Goal: Task Accomplishment & Management: Complete application form

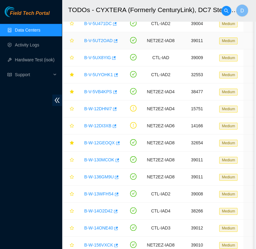
scroll to position [48, 0]
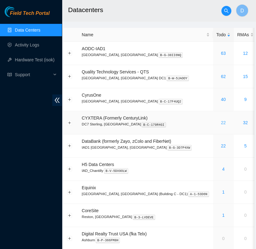
click at [221, 122] on link "22" at bounding box center [223, 122] width 5 height 5
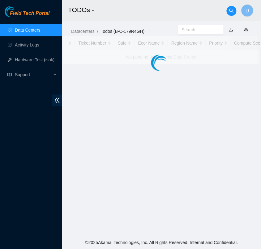
click at [32, 31] on link "Data Centers" at bounding box center [27, 30] width 25 height 5
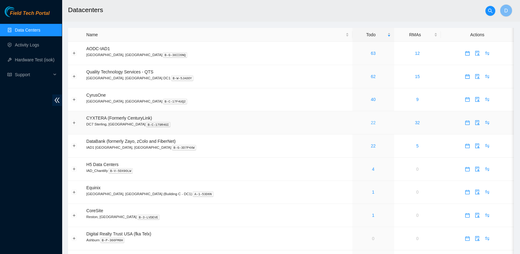
click at [261, 123] on link "22" at bounding box center [373, 122] width 5 height 5
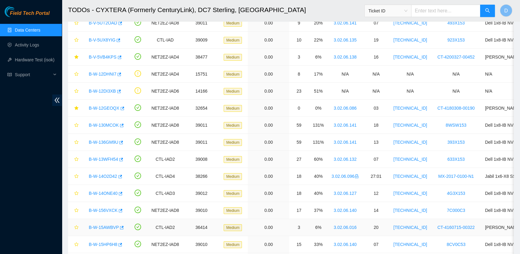
scroll to position [153, 0]
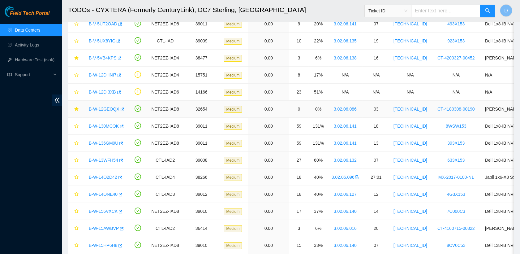
click at [104, 107] on link "B-W-12GEOQX" at bounding box center [104, 108] width 31 height 5
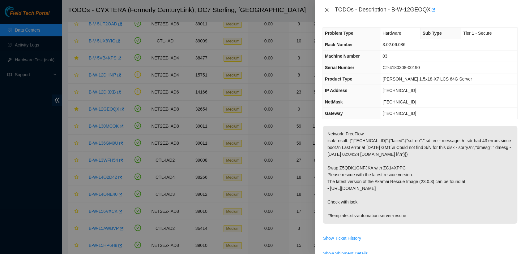
click at [261, 9] on icon "close" at bounding box center [326, 10] width 3 height 4
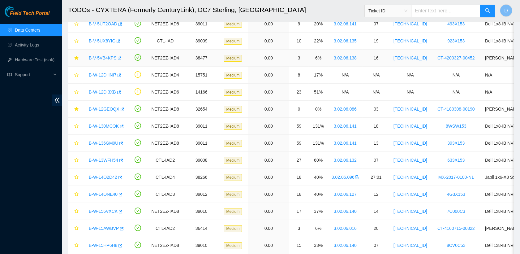
click at [105, 56] on link "B-V-5VB4KPS" at bounding box center [103, 57] width 28 height 5
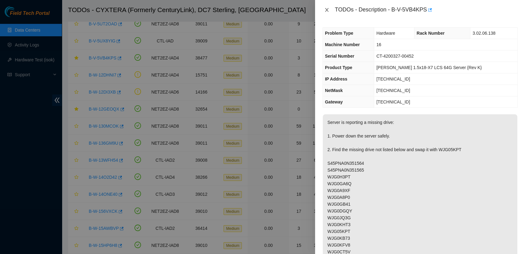
click at [261, 10] on icon "close" at bounding box center [326, 9] width 5 height 5
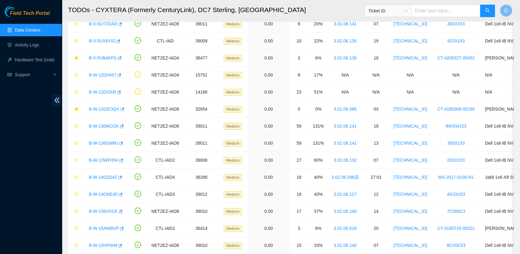
click at [40, 32] on link "Data Centers" at bounding box center [27, 30] width 25 height 5
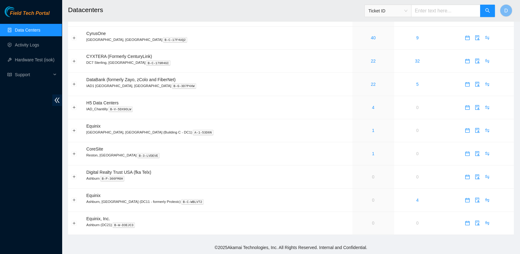
scroll to position [60, 0]
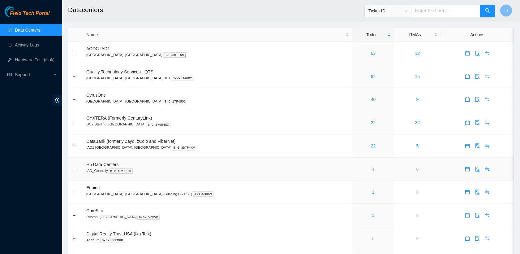
click at [372, 167] on link "4" at bounding box center [373, 168] width 2 height 5
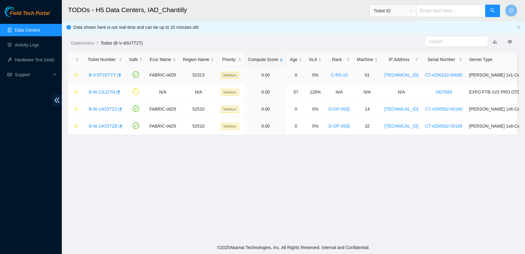
click at [101, 74] on link "B-V-5T1ETYY" at bounding box center [102, 74] width 27 height 5
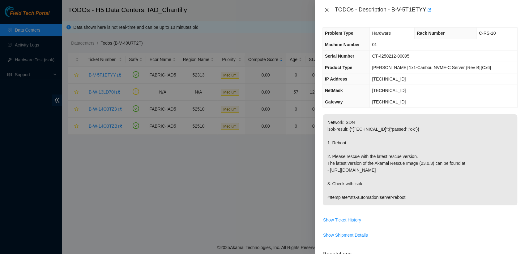
click at [327, 11] on icon "close" at bounding box center [326, 10] width 3 height 4
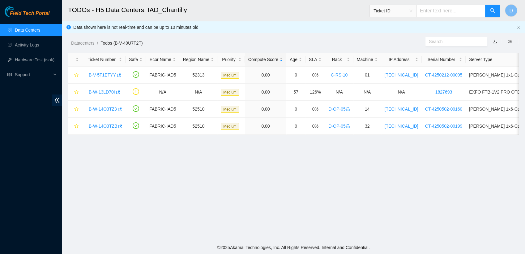
click at [32, 30] on link "Data Centers" at bounding box center [27, 30] width 25 height 5
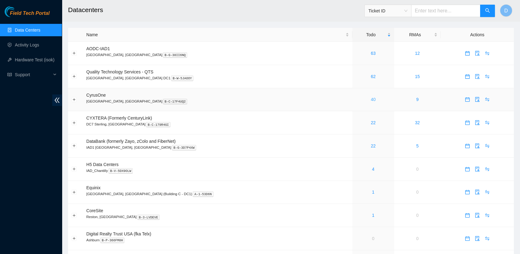
click at [371, 100] on link "40" at bounding box center [373, 99] width 5 height 5
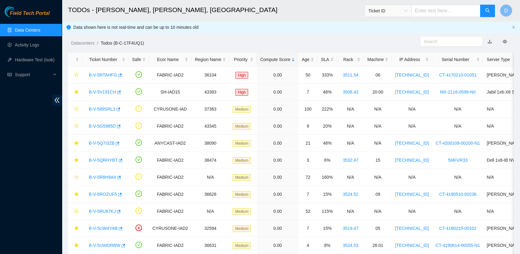
click at [38, 28] on link "Data Centers" at bounding box center [27, 30] width 25 height 5
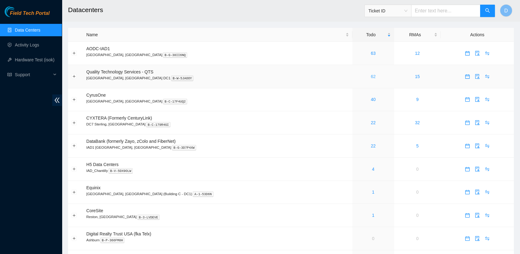
click at [371, 75] on link "62" at bounding box center [373, 76] width 5 height 5
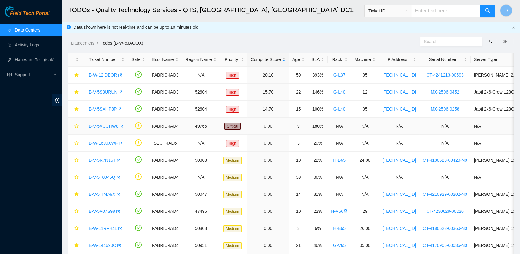
click at [104, 124] on link "B-V-5VCCHW8" at bounding box center [104, 125] width 30 height 5
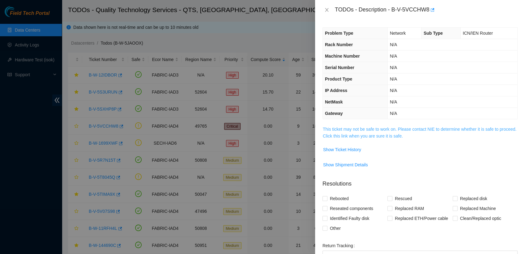
click at [355, 126] on link "This ticket may not be safe to work on. Please contact NIE to determine whether…" at bounding box center [420, 132] width 194 height 12
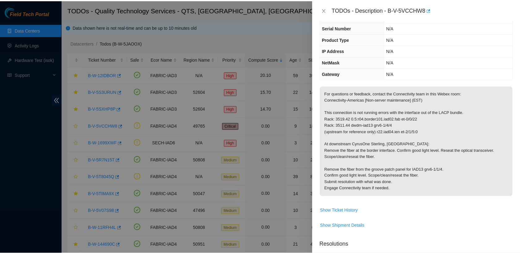
scroll to position [41, 0]
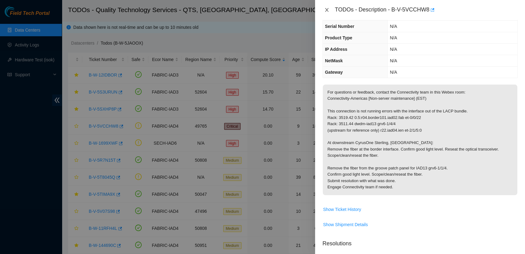
click at [327, 8] on icon "close" at bounding box center [326, 9] width 5 height 5
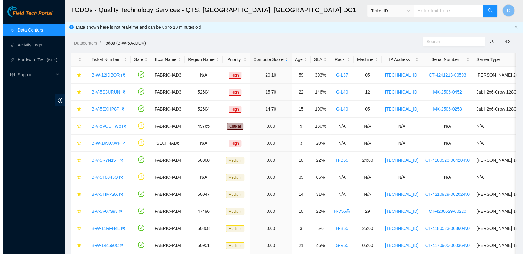
scroll to position [54, 0]
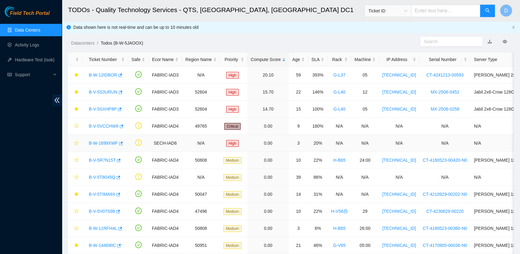
click at [106, 144] on link "B-W-1699XWF" at bounding box center [103, 142] width 29 height 5
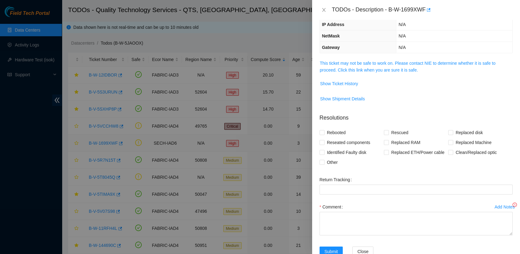
scroll to position [41, 0]
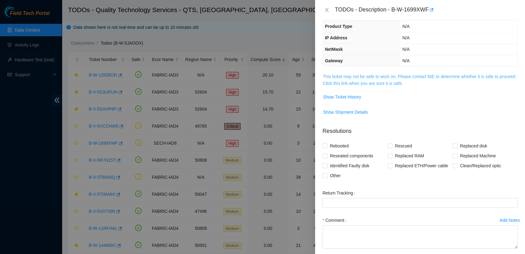
click at [358, 80] on link "This ticket may not be safe to work on. Please contact NIE to determine whether…" at bounding box center [420, 80] width 194 height 12
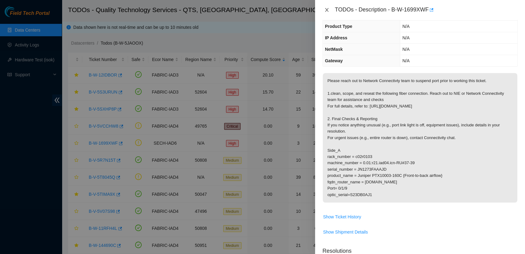
click at [327, 11] on icon "close" at bounding box center [326, 9] width 5 height 5
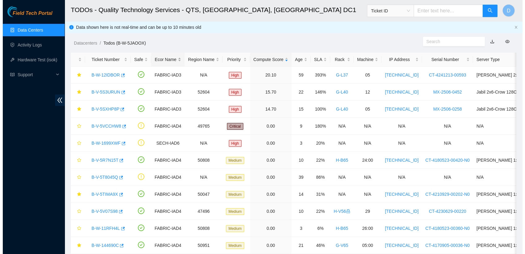
scroll to position [54, 0]
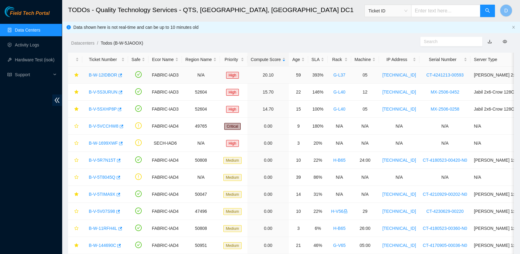
click at [105, 77] on link "B-W-12IDBOR" at bounding box center [103, 74] width 28 height 5
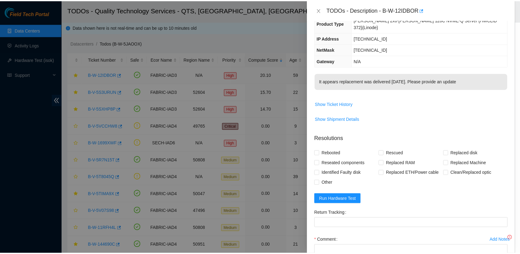
scroll to position [41, 0]
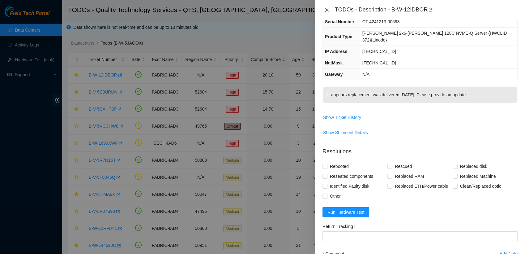
click at [327, 9] on icon "close" at bounding box center [326, 9] width 5 height 5
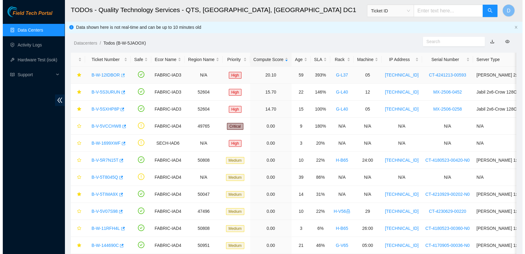
scroll to position [54, 0]
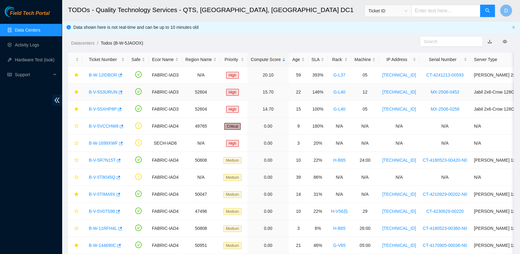
click at [104, 91] on link "B-V-5S3URUN" at bounding box center [103, 91] width 29 height 5
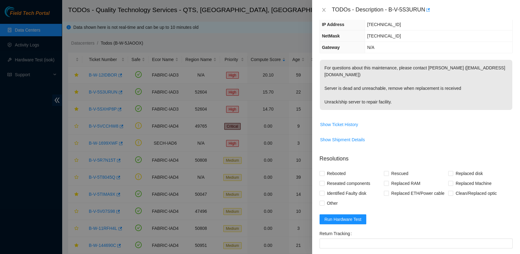
scroll to position [41, 0]
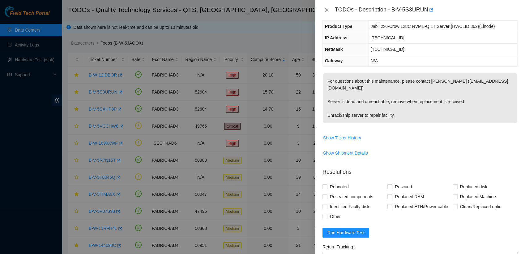
click at [326, 13] on div "TODOs - Description - B-V-5S3URUN" at bounding box center [420, 10] width 195 height 10
click at [327, 11] on icon "close" at bounding box center [326, 9] width 5 height 5
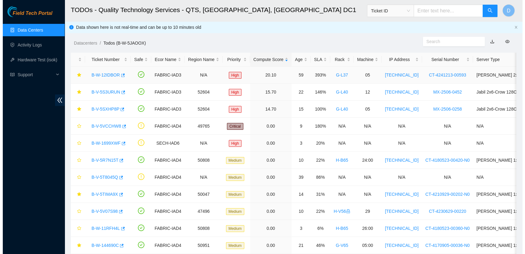
scroll to position [54, 0]
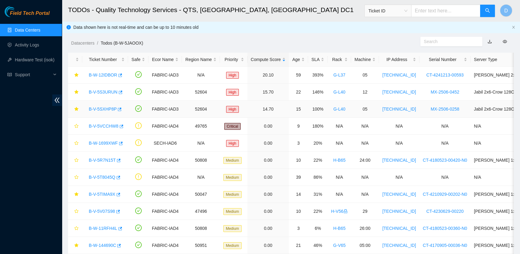
click at [102, 108] on link "B-V-5SXHP8P" at bounding box center [103, 108] width 28 height 5
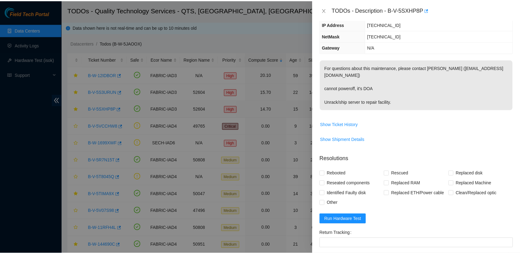
scroll to position [41, 0]
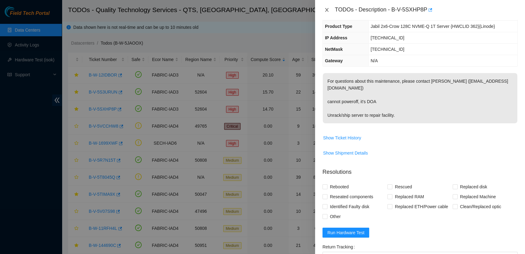
click at [328, 11] on icon "close" at bounding box center [326, 9] width 5 height 5
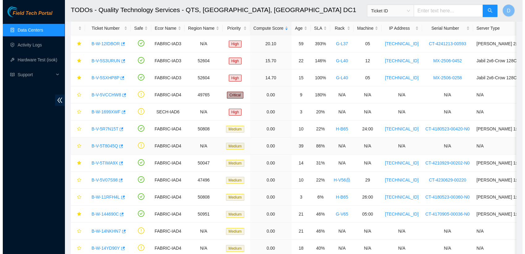
scroll to position [0, 0]
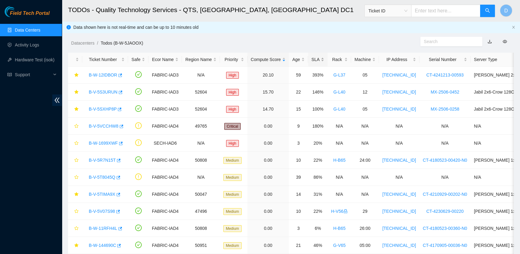
click at [314, 62] on div "SLA" at bounding box center [317, 59] width 13 height 7
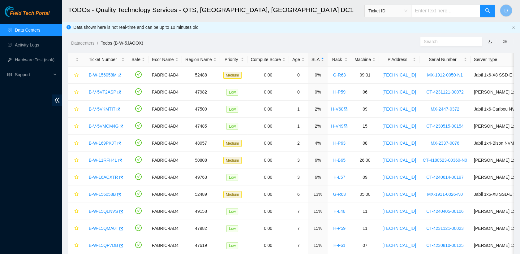
click at [314, 62] on div "SLA" at bounding box center [317, 59] width 13 height 7
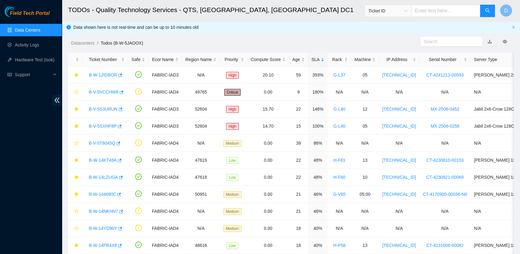
click at [40, 32] on link "Data Centers" at bounding box center [27, 30] width 25 height 5
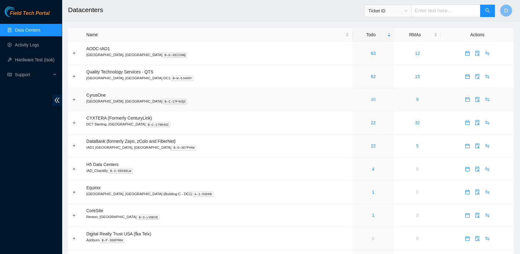
click at [371, 100] on link "40" at bounding box center [373, 99] width 5 height 5
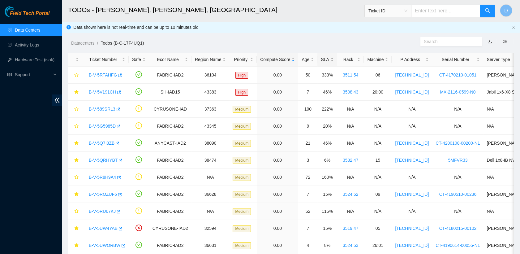
click at [321, 58] on div "SLA" at bounding box center [327, 59] width 13 height 7
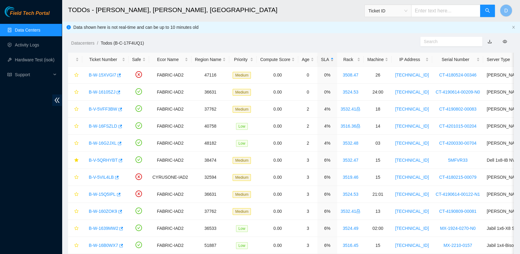
click at [321, 58] on div "SLA" at bounding box center [327, 59] width 13 height 7
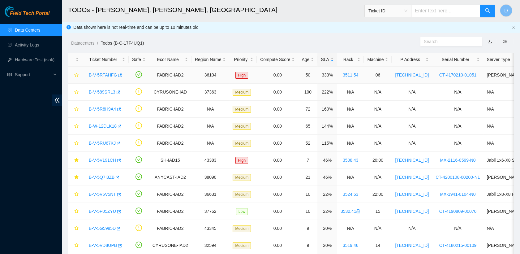
click at [104, 75] on link "B-V-5RTAHFG" at bounding box center [103, 74] width 28 height 5
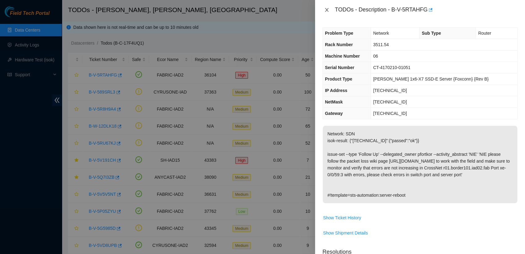
click at [327, 8] on icon "close" at bounding box center [326, 9] width 5 height 5
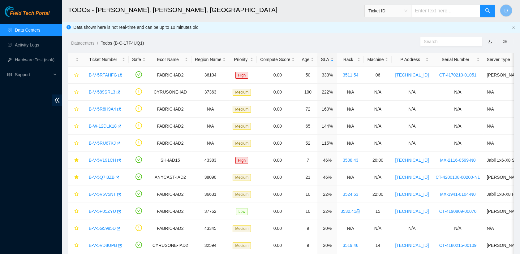
click at [33, 28] on link "Data Centers" at bounding box center [27, 30] width 25 height 5
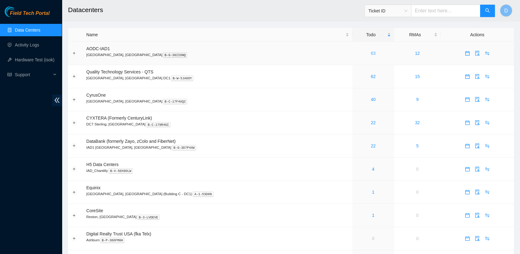
click at [371, 51] on link "63" at bounding box center [373, 53] width 5 height 5
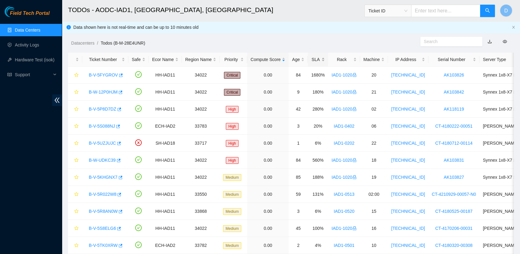
click at [314, 59] on div "SLA" at bounding box center [318, 59] width 14 height 7
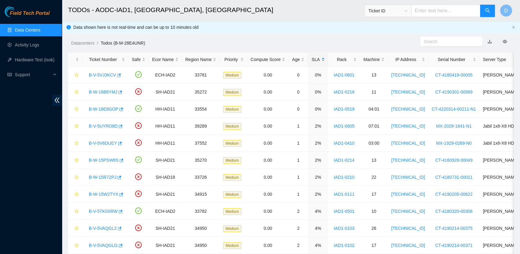
click at [314, 59] on div "SLA" at bounding box center [318, 59] width 14 height 7
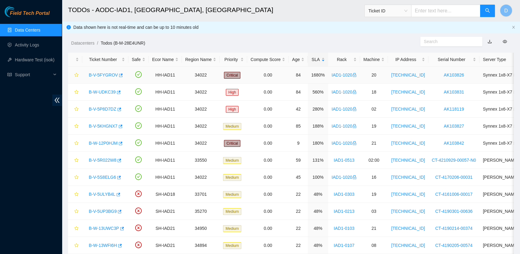
click at [105, 73] on link "B-V-5FYGROV" at bounding box center [103, 74] width 29 height 5
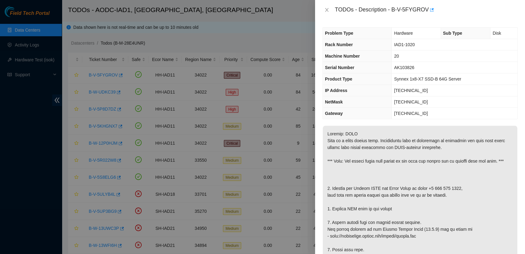
click at [327, 6] on div "TODOs - Description - B-V-5FYGROV" at bounding box center [420, 10] width 195 height 10
click at [327, 10] on icon "close" at bounding box center [326, 10] width 3 height 4
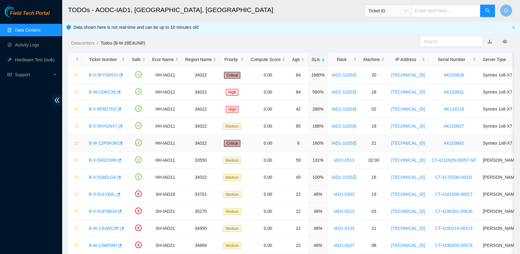
click at [103, 141] on link "B-W-12P0HJM" at bounding box center [103, 142] width 29 height 5
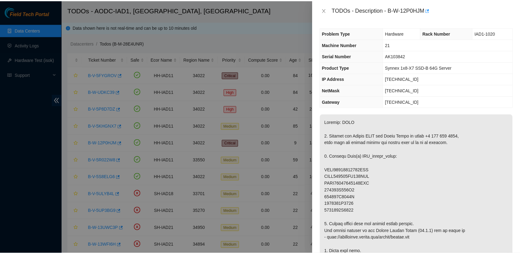
scroll to position [25, 0]
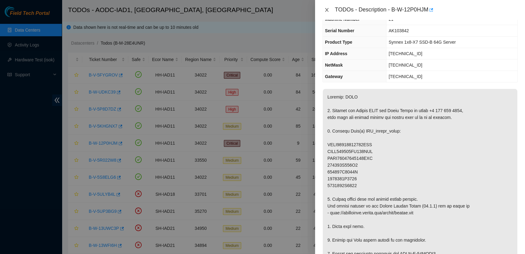
click at [327, 10] on icon "close" at bounding box center [326, 9] width 5 height 5
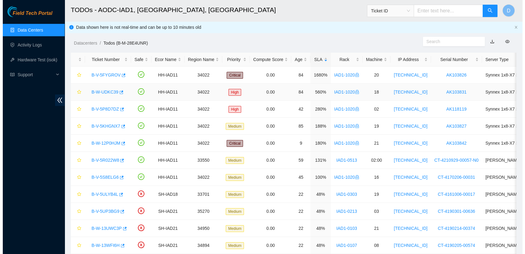
scroll to position [32, 0]
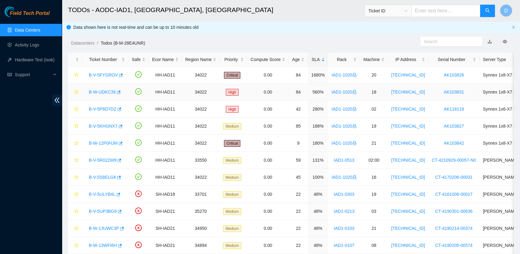
click at [107, 93] on link "B-W-UDKC39" at bounding box center [102, 91] width 27 height 5
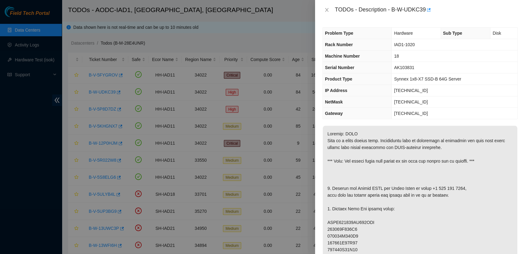
scroll to position [1, 0]
click at [327, 10] on icon "close" at bounding box center [326, 10] width 3 height 4
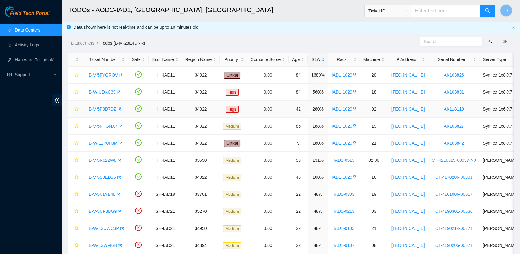
click at [106, 110] on link "B-V-5P8D7DZ" at bounding box center [103, 108] width 28 height 5
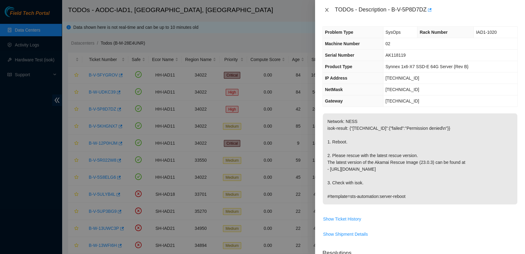
click at [326, 12] on icon "close" at bounding box center [326, 9] width 5 height 5
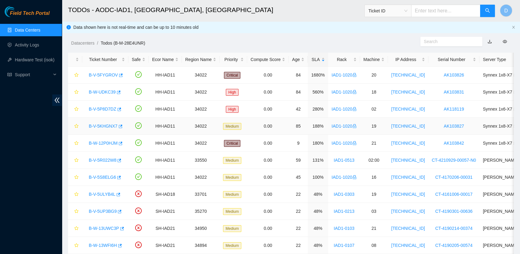
click at [109, 125] on link "B-V-5KHGNX7" at bounding box center [103, 125] width 29 height 5
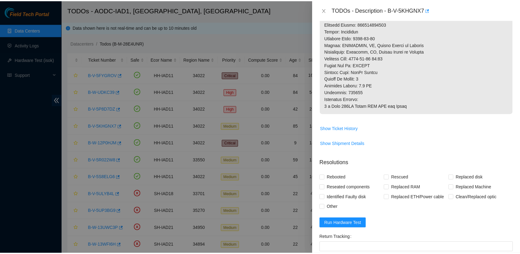
scroll to position [354, 0]
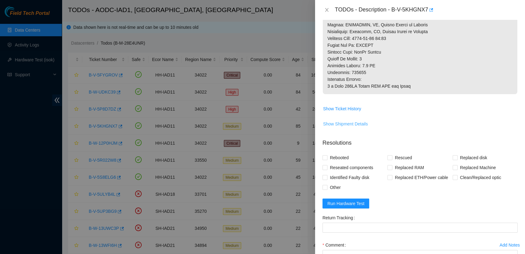
click at [362, 125] on span "Show Shipment Details" at bounding box center [345, 123] width 45 height 7
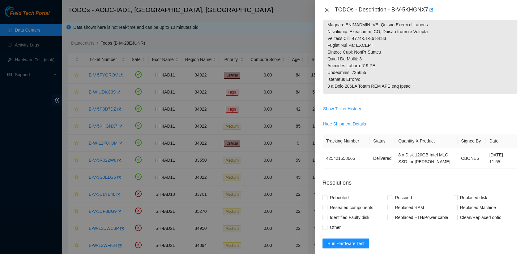
click at [324, 10] on icon "close" at bounding box center [326, 9] width 5 height 5
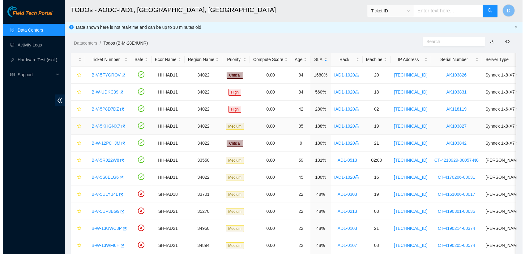
scroll to position [162, 0]
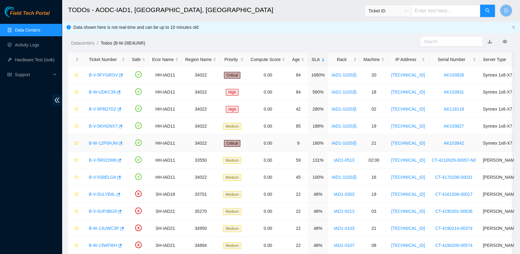
click at [107, 144] on link "B-W-12P0HJM" at bounding box center [103, 142] width 29 height 5
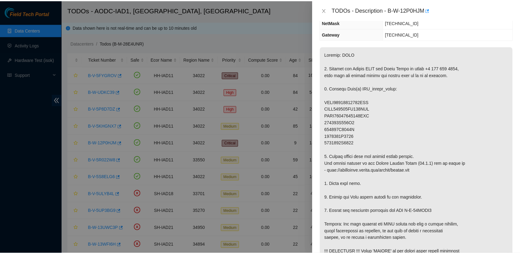
scroll to position [67, 0]
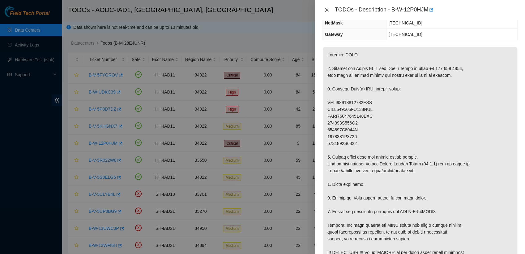
click at [325, 11] on icon "close" at bounding box center [326, 9] width 5 height 5
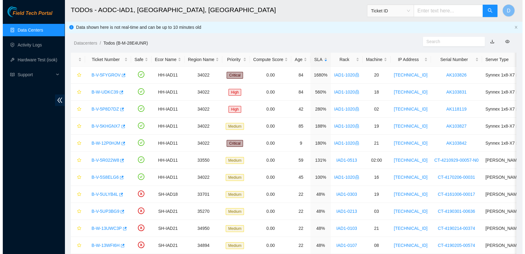
scroll to position [95, 0]
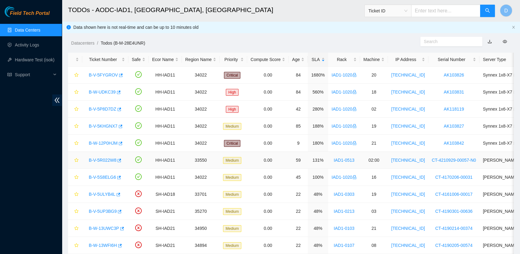
click at [104, 162] on link "B-V-5R022W8" at bounding box center [103, 159] width 28 height 5
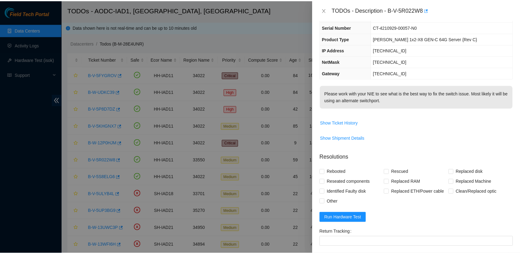
scroll to position [35, 0]
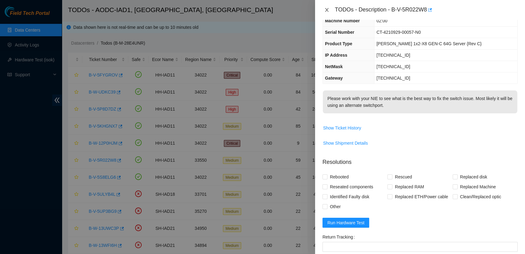
click at [328, 9] on icon "close" at bounding box center [326, 9] width 5 height 5
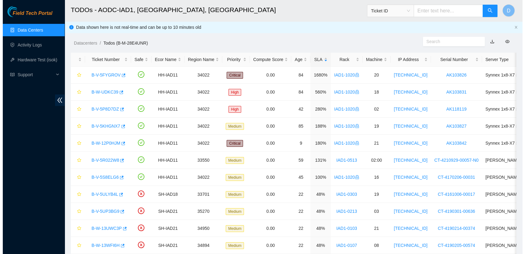
scroll to position [49, 0]
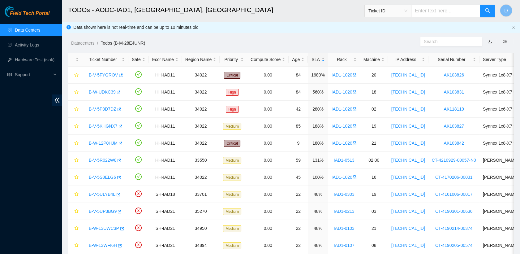
click at [40, 28] on link "Data Centers" at bounding box center [27, 30] width 25 height 5
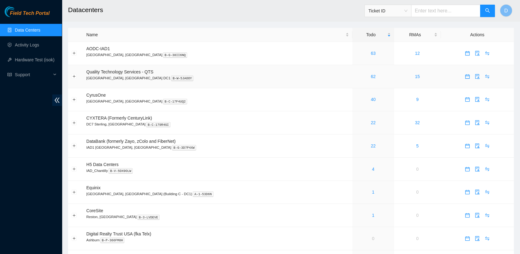
click at [356, 76] on div "62" at bounding box center [373, 76] width 35 height 7
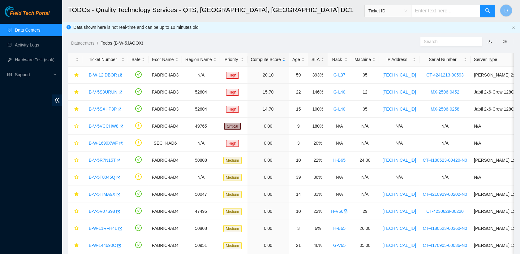
click at [312, 59] on div "SLA" at bounding box center [317, 59] width 13 height 7
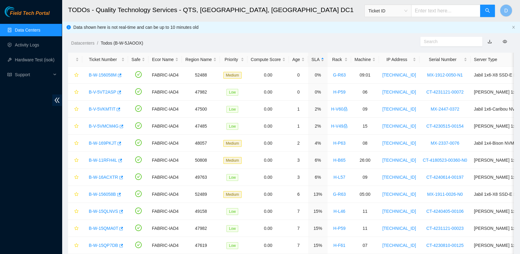
click at [312, 59] on div "SLA" at bounding box center [317, 59] width 13 height 7
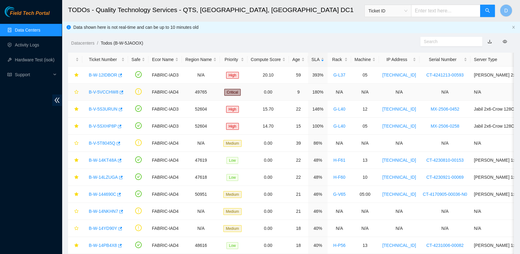
click at [109, 91] on link "B-V-5VCCHW8" at bounding box center [104, 91] width 30 height 5
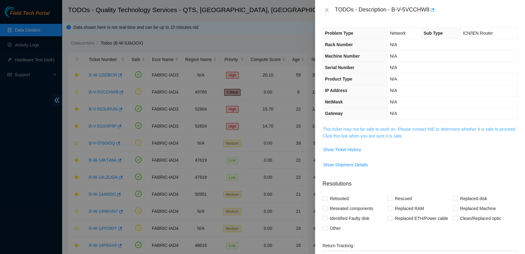
click at [386, 129] on link "This ticket may not be safe to work on. Please contact NIE to determine whether…" at bounding box center [420, 132] width 194 height 12
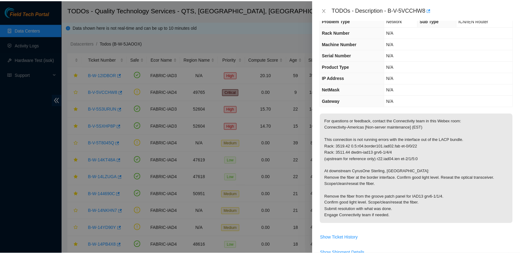
scroll to position [20, 0]
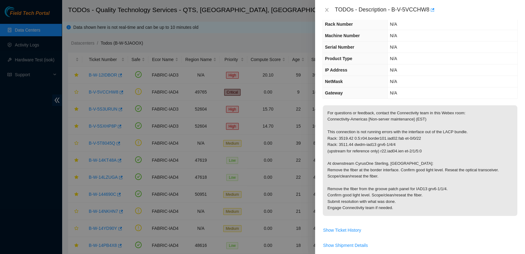
click at [386, 132] on p "For questions or feedback, contact the Connectivity team in this Webex room: Co…" at bounding box center [420, 160] width 195 height 110
click at [326, 10] on icon "close" at bounding box center [326, 10] width 3 height 4
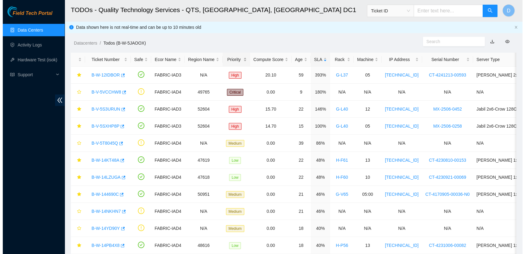
scroll to position [27, 0]
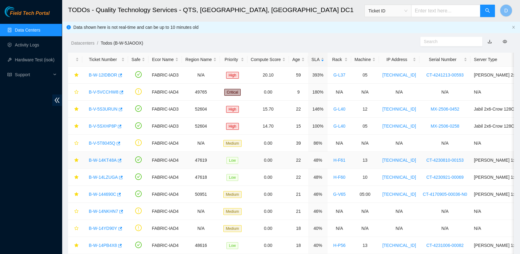
click at [99, 159] on link "B-W-14KT48A" at bounding box center [103, 159] width 28 height 5
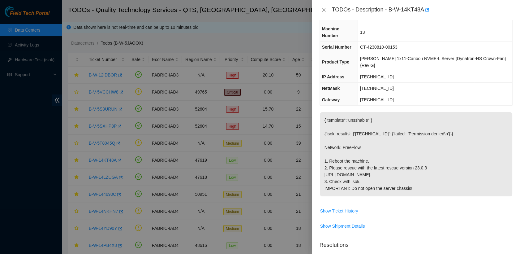
scroll to position [20, 0]
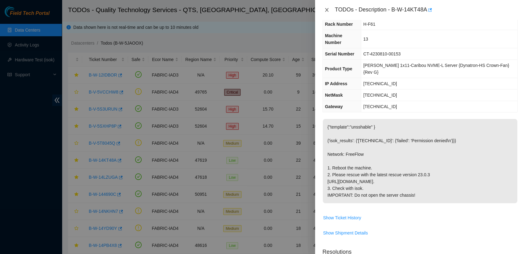
click at [327, 10] on icon "close" at bounding box center [326, 10] width 3 height 4
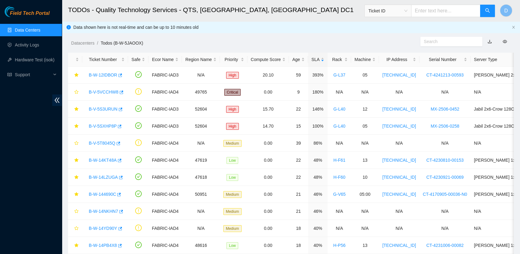
scroll to position [27, 0]
click at [40, 32] on link "Data Centers" at bounding box center [27, 30] width 25 height 5
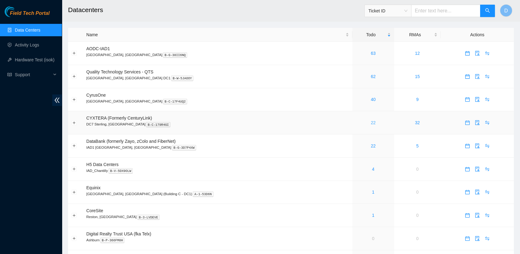
click at [371, 121] on link "22" at bounding box center [373, 122] width 5 height 5
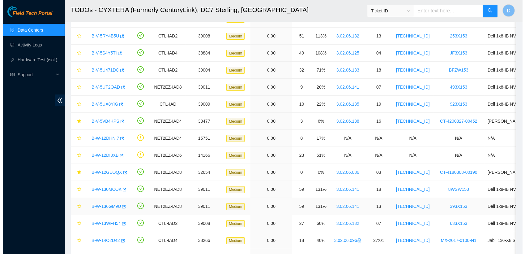
scroll to position [89, 0]
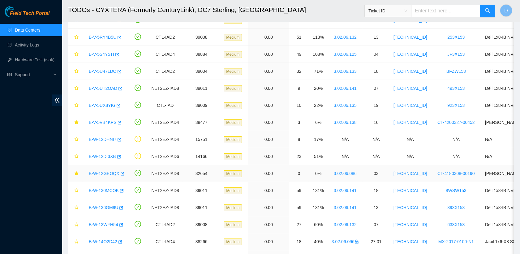
click at [104, 172] on link "B-W-12GEOQX" at bounding box center [104, 173] width 31 height 5
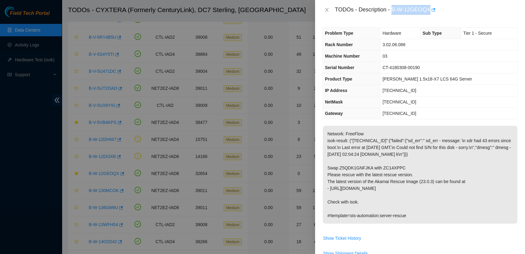
drag, startPoint x: 392, startPoint y: 9, endPoint x: 429, endPoint y: 9, distance: 37.1
click at [429, 9] on div "TODOs - Description - B-W-12GEOQX" at bounding box center [426, 10] width 183 height 10
copy div "B-W-12GEOQX"
drag, startPoint x: 337, startPoint y: 173, endPoint x: 352, endPoint y: 173, distance: 14.2
click at [352, 173] on p "Network: FreeFlow isok-result: {"23.62.6.100":{"failed":{"sd_err":" sd_err - me…" at bounding box center [420, 175] width 195 height 98
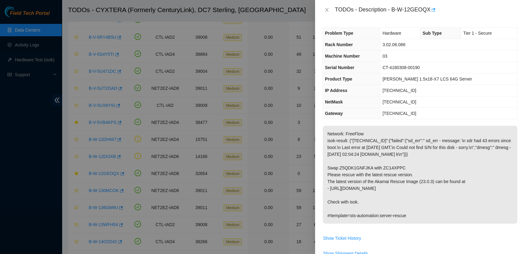
drag, startPoint x: 352, startPoint y: 173, endPoint x: 379, endPoint y: 173, distance: 27.5
click at [379, 173] on p "Network: FreeFlow isok-result: {"23.62.6.100":{"failed":{"sd_err":" sd_err - me…" at bounding box center [420, 175] width 195 height 98
drag, startPoint x: 379, startPoint y: 173, endPoint x: 400, endPoint y: 176, distance: 20.9
click at [400, 176] on p "Network: FreeFlow isok-result: {"23.62.6.100":{"failed":{"sd_err":" sd_err - me…" at bounding box center [420, 175] width 195 height 98
drag, startPoint x: 400, startPoint y: 176, endPoint x: 419, endPoint y: 178, distance: 19.2
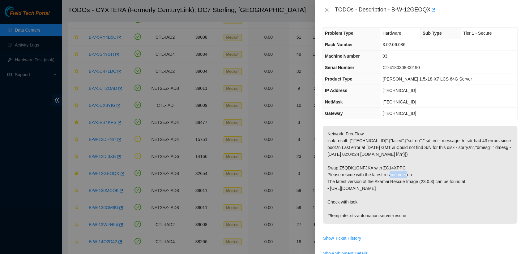
click at [419, 178] on p "Network: FreeFlow isok-result: {"23.62.6.100":{"failed":{"sd_err":" sd_err - me…" at bounding box center [420, 175] width 195 height 98
click at [409, 177] on p "Network: FreeFlow isok-result: {"23.62.6.100":{"failed":{"sd_err":" sd_err - me…" at bounding box center [420, 175] width 195 height 98
click at [401, 173] on p "Network: FreeFlow isok-result: {"23.62.6.100":{"failed":{"sd_err":" sd_err - me…" at bounding box center [420, 175] width 195 height 98
click at [396, 175] on p "Network: FreeFlow isok-result: {"23.62.6.100":{"failed":{"sd_err":" sd_err - me…" at bounding box center [420, 175] width 195 height 98
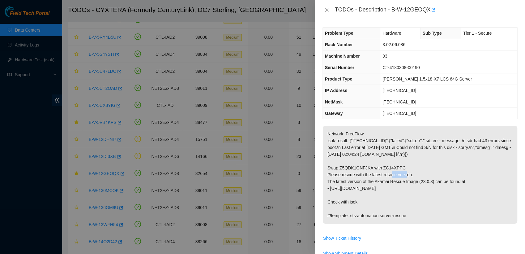
click at [396, 175] on p "Network: FreeFlow isok-result: {"23.62.6.100":{"failed":{"sd_err":" sd_err - me…" at bounding box center [420, 175] width 195 height 98
drag, startPoint x: 396, startPoint y: 175, endPoint x: 403, endPoint y: 175, distance: 6.8
click at [403, 175] on p "Network: FreeFlow isok-result: {"23.62.6.100":{"failed":{"sd_err":" sd_err - me…" at bounding box center [420, 175] width 195 height 98
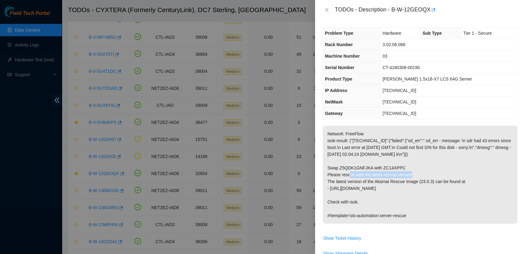
drag, startPoint x: 403, startPoint y: 175, endPoint x: 328, endPoint y: 172, distance: 74.3
click at [328, 172] on p "Network: FreeFlow isok-result: {"23.62.6.100":{"failed":{"sd_err":" sd_err - me…" at bounding box center [420, 175] width 195 height 98
copy p "Swap Z5QDK1GNFJKA with ZC14XPPC"
click at [435, 206] on p "Network: FreeFlow isok-result: {"23.62.6.100":{"failed":{"sd_err":" sd_err - me…" at bounding box center [420, 175] width 195 height 98
click at [456, 181] on p "Network: FreeFlow isok-result: {"23.62.6.100":{"failed":{"sd_err":" sd_err - me…" at bounding box center [420, 175] width 195 height 98
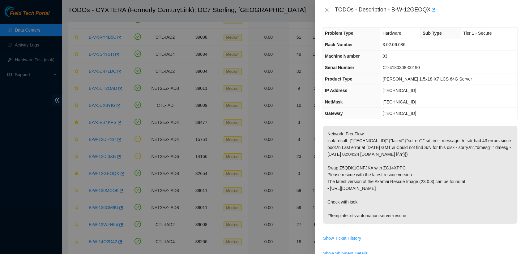
click at [456, 181] on p "Network: FreeFlow isok-result: {"23.62.6.100":{"failed":{"sd_err":" sd_err - me…" at bounding box center [420, 175] width 195 height 98
click at [328, 9] on icon "close" at bounding box center [326, 10] width 3 height 4
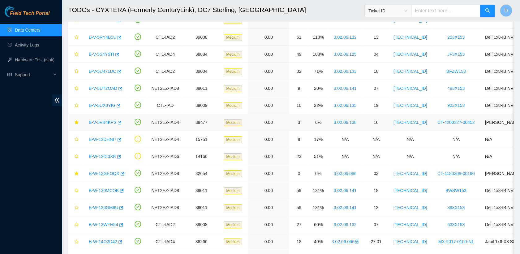
click at [106, 124] on link "B-V-5VB4KPS" at bounding box center [103, 122] width 28 height 5
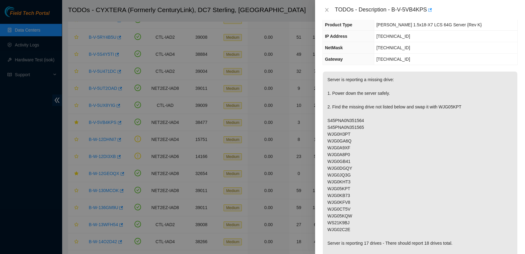
scroll to position [44, 0]
drag, startPoint x: 392, startPoint y: 10, endPoint x: 426, endPoint y: 7, distance: 34.8
click at [426, 7] on div "TODOs - Description - B-V-5VB4KPS" at bounding box center [426, 10] width 183 height 10
copy div "B-V-5VB4KPS"
click at [447, 103] on p "Server is reporting a missing drive: 1. Power down the server safely. 2. Find t…" at bounding box center [420, 215] width 195 height 288
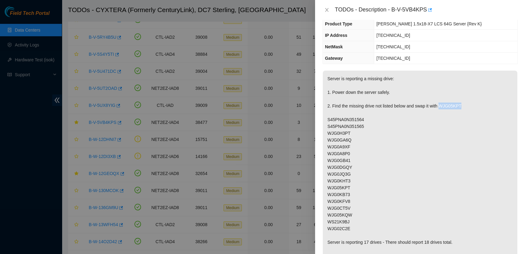
click at [447, 103] on p "Server is reporting a missing drive: 1. Power down the server safely. 2. Find t…" at bounding box center [420, 215] width 195 height 288
copy p "WJG05KPT"
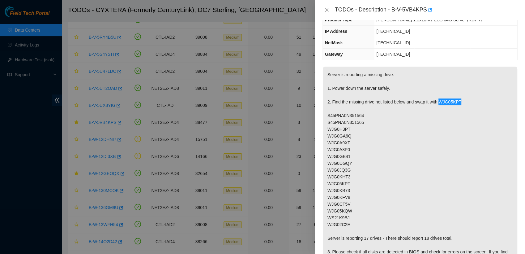
scroll to position [50, 0]
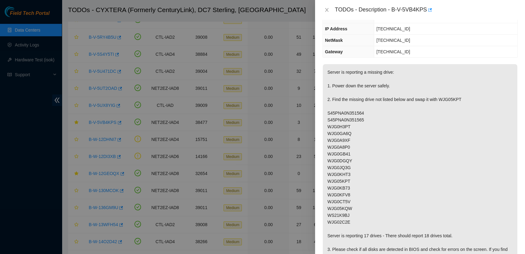
click at [420, 163] on p "Server is reporting a missing drive: 1. Power down the server safely. 2. Find t…" at bounding box center [420, 208] width 195 height 288
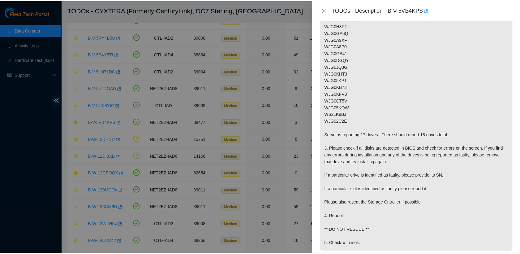
scroll to position [151, 0]
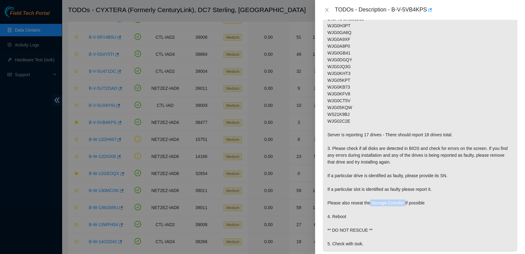
drag, startPoint x: 369, startPoint y: 202, endPoint x: 403, endPoint y: 202, distance: 34.3
click at [403, 202] on p "Server is reporting a missing drive: 1. Power down the server safely. 2. Find t…" at bounding box center [420, 107] width 195 height 288
copy p "Storage Cntroller"
click at [31, 68] on div at bounding box center [262, 127] width 525 height 254
click at [47, 60] on div at bounding box center [262, 127] width 525 height 254
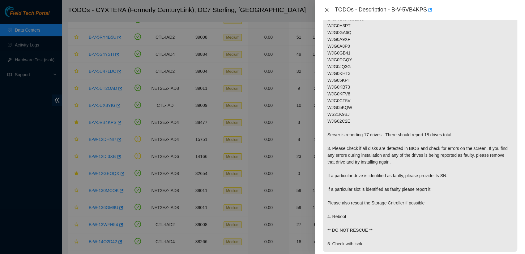
click at [327, 7] on icon "close" at bounding box center [326, 9] width 5 height 5
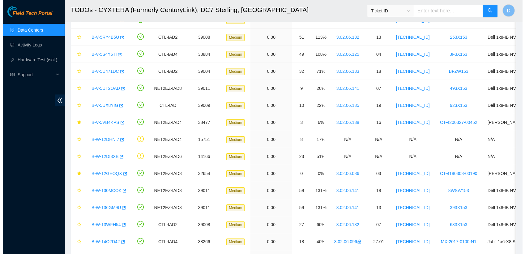
scroll to position [162, 0]
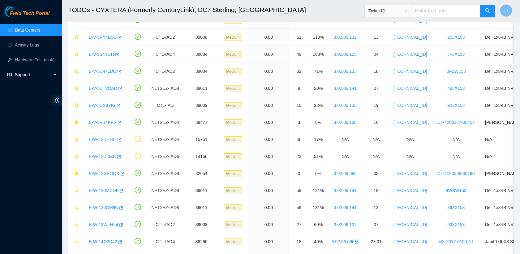
click at [42, 76] on span "Support" at bounding box center [33, 74] width 36 height 12
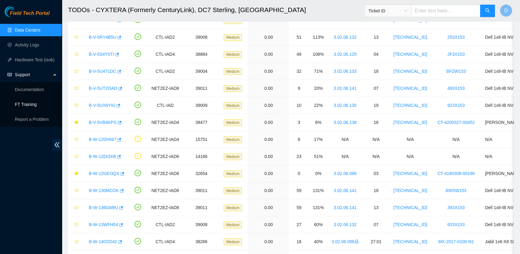
click at [37, 102] on link "FT Training" at bounding box center [26, 104] width 22 height 5
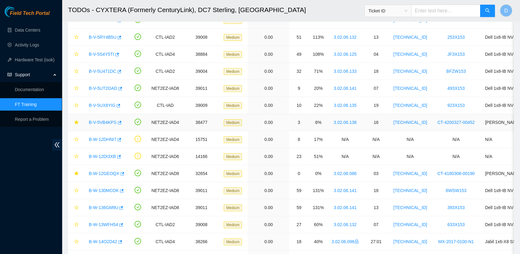
click at [101, 124] on link "B-V-5VB4KPS" at bounding box center [103, 122] width 28 height 5
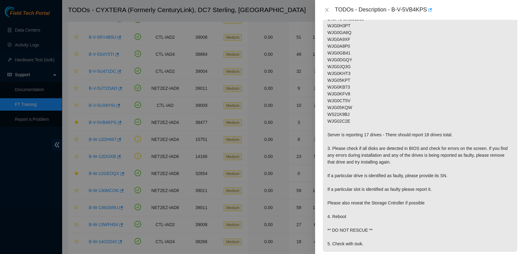
scroll to position [0, 0]
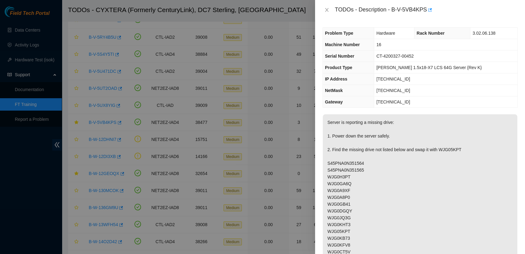
click at [430, 118] on p "Server is reporting a missing drive: 1. Power down the server safely. 2. Find t…" at bounding box center [420, 258] width 195 height 288
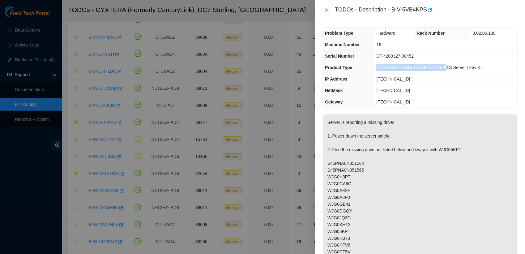
drag, startPoint x: 446, startPoint y: 67, endPoint x: 384, endPoint y: 69, distance: 61.9
click at [384, 69] on tr "Product Type Ciara 1.5x18-X7 LCS 64G Server {Rev K}" at bounding box center [420, 67] width 195 height 11
copy tr "Ciara 1.5x18-X7 LCS 64G Serve"
click at [327, 7] on icon "close" at bounding box center [326, 9] width 5 height 5
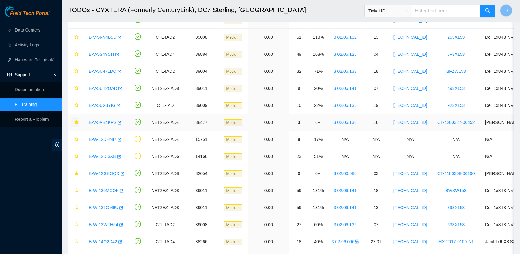
click at [76, 121] on icon "star" at bounding box center [76, 122] width 4 height 4
click at [106, 174] on link "B-W-12GEOQX" at bounding box center [104, 173] width 31 height 5
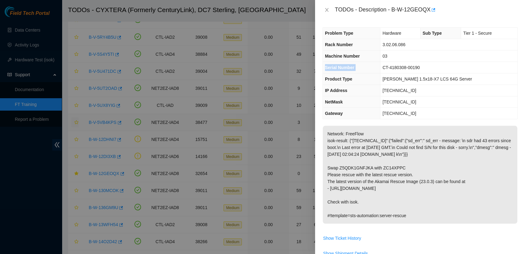
drag, startPoint x: 106, startPoint y: 174, endPoint x: 469, endPoint y: 211, distance: 364.0
click at [469, 211] on div "TODOs - Description - B-W-12GEOQX Problem Type Hardware Sub Type Tier 1 - Secur…" at bounding box center [262, 127] width 525 height 254
click at [496, 56] on td "03" at bounding box center [448, 55] width 137 height 11
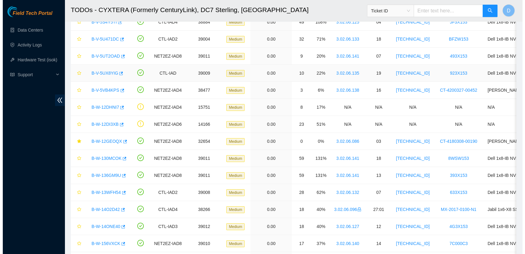
scroll to position [120, 0]
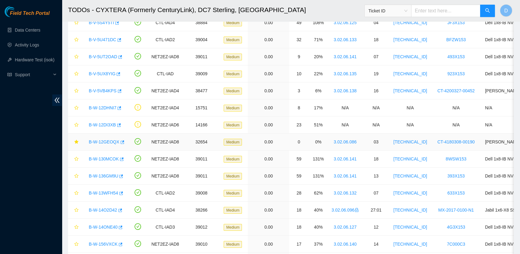
click at [103, 139] on link "B-W-12GEOQX" at bounding box center [104, 141] width 31 height 5
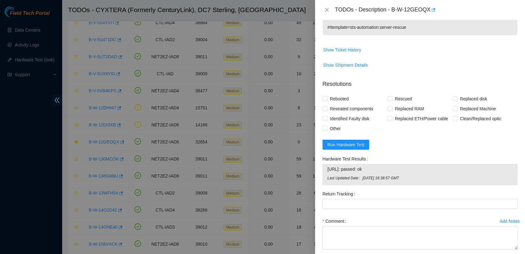
scroll to position [188, 0]
click at [347, 148] on span "Run Hardware Test" at bounding box center [346, 144] width 37 height 7
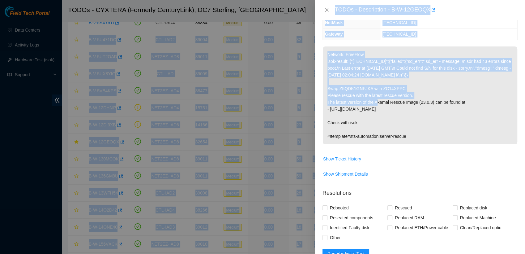
scroll to position [31, 0]
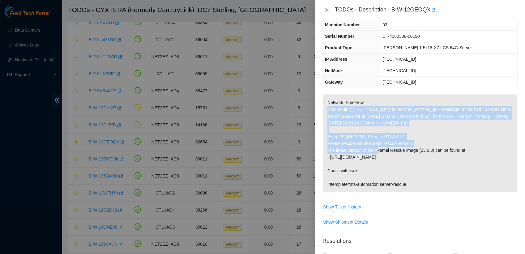
drag, startPoint x: 387, startPoint y: 88, endPoint x: 489, endPoint y: 94, distance: 102.0
click at [489, 94] on p "Network: FreeFlow isok-result: {"23.62.6.100":{"failed":{"sd_err":" sd_err - me…" at bounding box center [420, 143] width 195 height 98
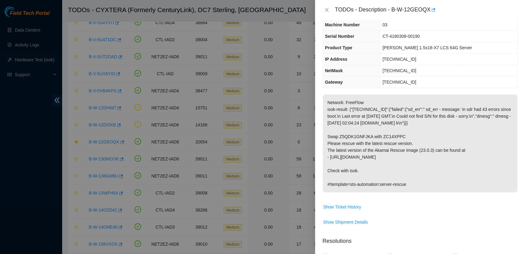
drag, startPoint x: 489, startPoint y: 94, endPoint x: 472, endPoint y: 146, distance: 54.7
click at [472, 146] on p "Network: FreeFlow isok-result: {"23.62.6.100":{"failed":{"sd_err":" sd_err - me…" at bounding box center [420, 143] width 195 height 98
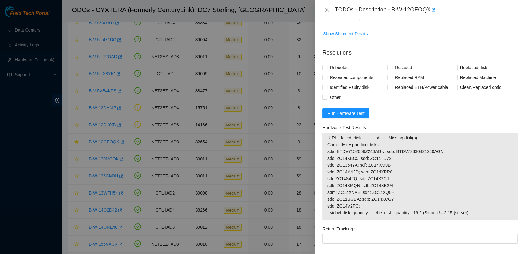
scroll to position [220, 0]
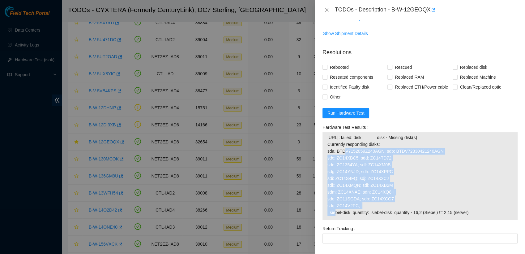
drag, startPoint x: 358, startPoint y: 212, endPoint x: 331, endPoint y: 157, distance: 61.3
click at [331, 157] on span "23.62.6.100: failed: disk: disk - Missing disk(s) Currently responding disks: s…" at bounding box center [420, 175] width 185 height 82
drag, startPoint x: 471, startPoint y: 217, endPoint x: 326, endPoint y: 157, distance: 157.1
click at [326, 157] on div "23.62.6.100: failed: disk: disk - Missing disk(s) Currently responding disks: s…" at bounding box center [420, 176] width 195 height 88
copy tbody "23.62.6.100: failed: disk: disk - Missing disk(s) Currently responding disks: s…"
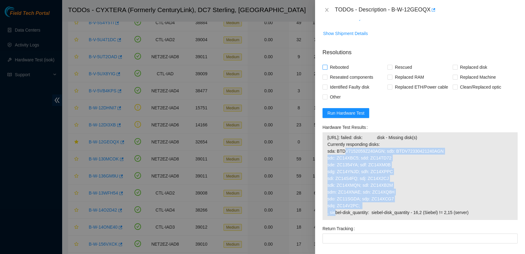
click at [325, 69] on input "Rebooted" at bounding box center [325, 67] width 4 height 4
checkbox input "true"
click at [388, 69] on input "Rescued" at bounding box center [390, 67] width 4 height 4
checkbox input "true"
click at [327, 99] on input "Other" at bounding box center [325, 96] width 4 height 4
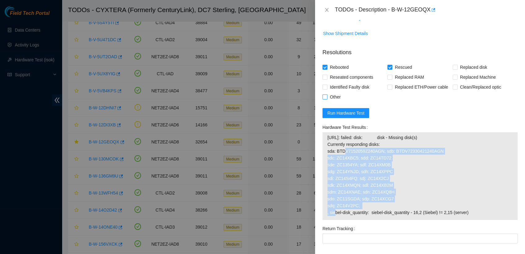
checkbox input "true"
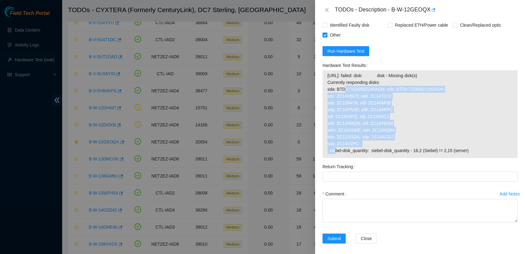
scroll to position [282, 0]
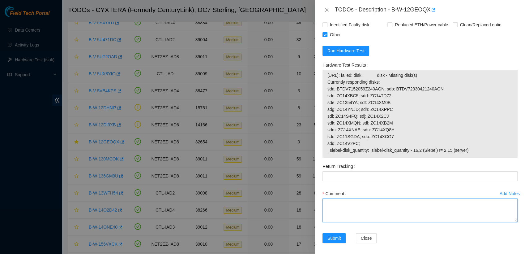
click at [356, 215] on textarea "Comment" at bounding box center [420, 210] width 195 height 24
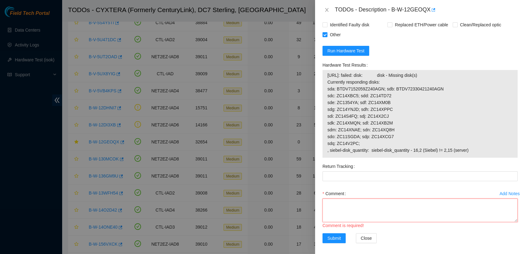
scroll to position [5, 0]
paste textarea "- verified rack and machine sn - powered down safely - Swapped sn Z5QDK1GNFJKA …"
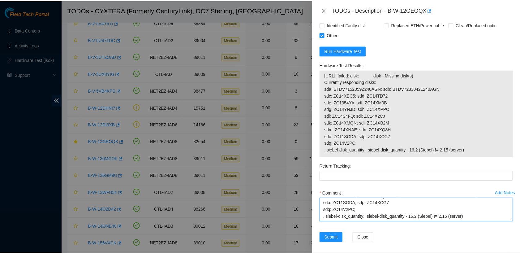
scroll to position [148, 0]
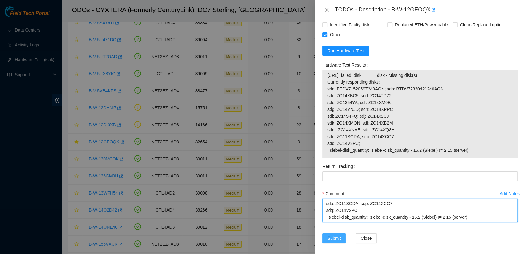
type textarea "- verified rack and machine sn - powered down safely - Swapped sn Z5QDK1GNFJKA …"
click at [338, 241] on span "Submit" at bounding box center [335, 237] width 14 height 7
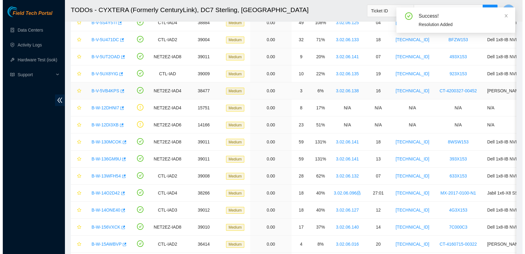
scroll to position [0, 0]
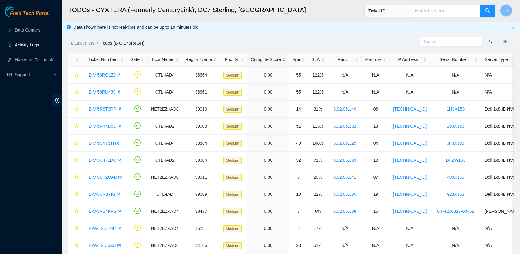
click at [37, 46] on link "Activity Logs" at bounding box center [27, 44] width 24 height 5
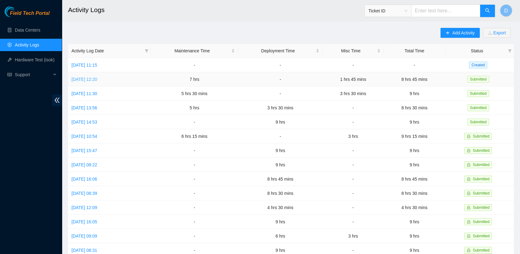
click at [97, 80] on link "[DATE] 12:20" at bounding box center [84, 79] width 26 height 5
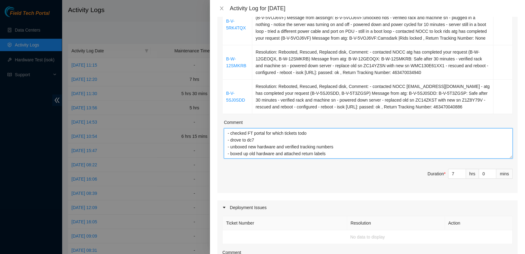
drag, startPoint x: 328, startPoint y: 161, endPoint x: 228, endPoint y: 137, distance: 102.6
click at [228, 137] on textarea "- checked FT portal for which tickets todo - drove to dc7 - unboxed new hardwar…" at bounding box center [368, 143] width 289 height 30
click at [221, 7] on icon "close" at bounding box center [221, 8] width 5 height 5
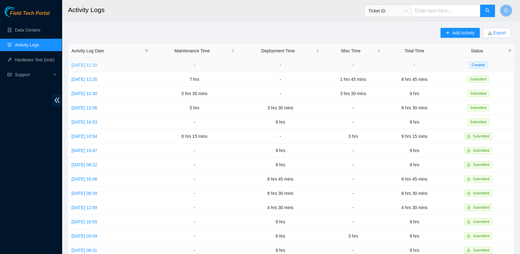
click at [90, 63] on link "[DATE] 11:15" at bounding box center [84, 64] width 26 height 5
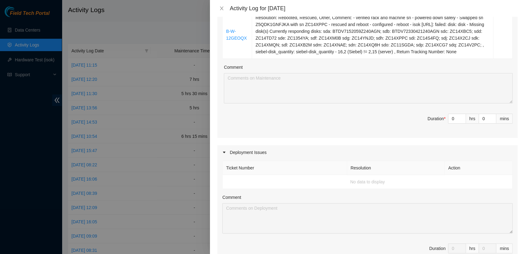
scroll to position [316, 0]
click at [448, 119] on input "0" at bounding box center [456, 118] width 17 height 9
type input "4"
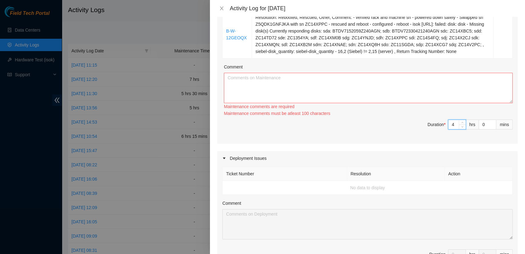
type input "4"
click at [449, 125] on input "4" at bounding box center [456, 124] width 17 height 9
type input "0"
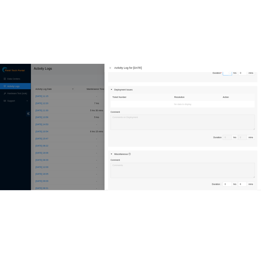
scroll to position [418, 0]
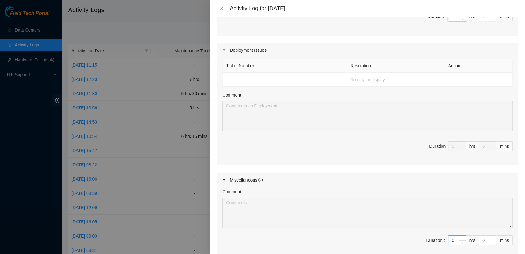
click at [450, 242] on input "0" at bounding box center [456, 239] width 17 height 9
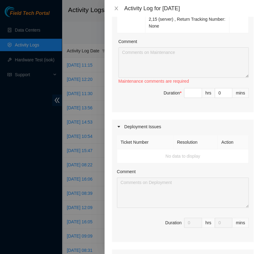
scroll to position [726, 0]
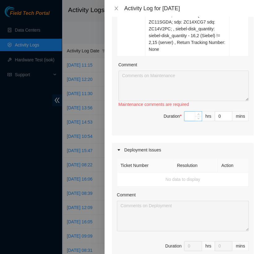
click at [187, 121] on input at bounding box center [192, 115] width 17 height 9
type input "8"
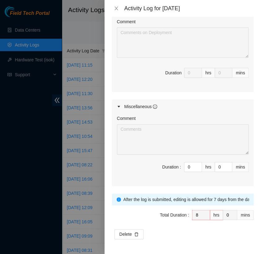
scroll to position [946, 0]
type input "8"
click at [187, 171] on input "0" at bounding box center [192, 166] width 17 height 9
click at [216, 171] on input "0" at bounding box center [223, 166] width 17 height 9
type input "4"
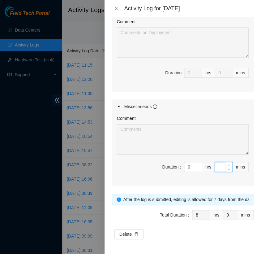
type input "4"
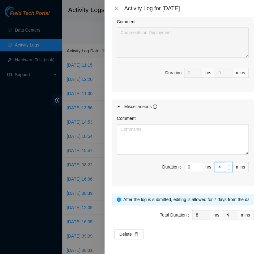
type input "45"
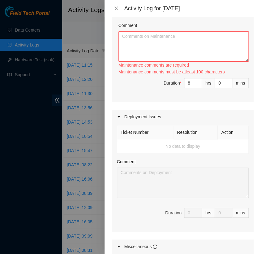
scroll to position [765, 0]
type input "45"
click at [163, 62] on textarea "Comment" at bounding box center [183, 47] width 130 height 30
paste textarea "- checked FT portal for which tickets todo - drove to dc7 - unboxed new hardwar…"
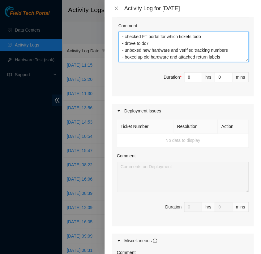
drag, startPoint x: 150, startPoint y: 89, endPoint x: 119, endPoint y: 92, distance: 31.4
click at [119, 62] on textarea "- checked FT portal for which tickets todo - drove to dc7 - unboxed new hardwar…" at bounding box center [183, 47] width 130 height 30
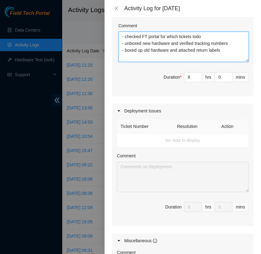
paste textarea "- drove to dc7"
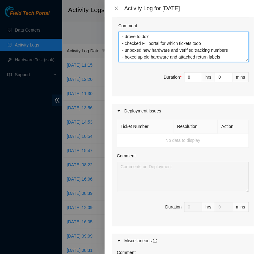
click at [225, 62] on textarea "- drove to dc7 - checked FT portal for which tickets todo - unboxed new hardwar…" at bounding box center [183, 47] width 130 height 30
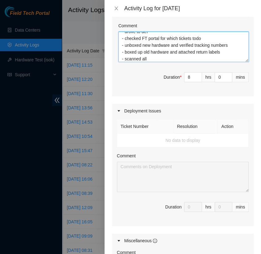
type textarea "- drove to dc7 - checked FT portal for which tickets todo - unboxed new hardwar…"
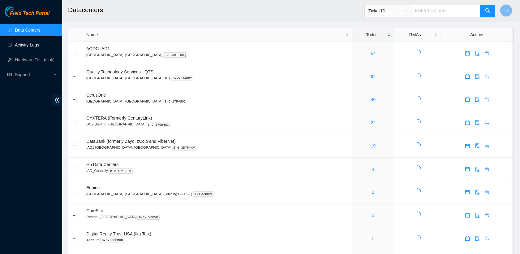
click at [39, 44] on link "Activity Logs" at bounding box center [27, 44] width 24 height 5
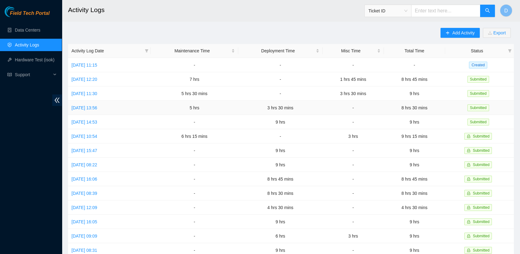
scroll to position [121, 0]
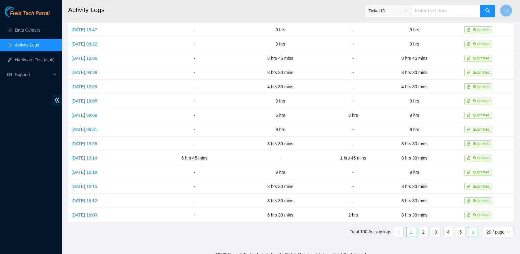
click at [470, 227] on button "button" at bounding box center [473, 232] width 10 height 10
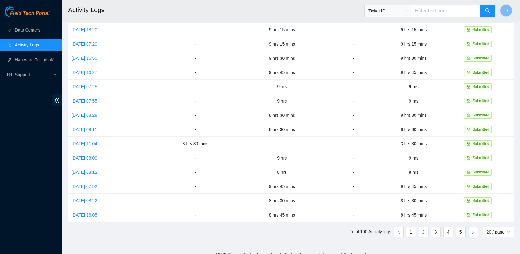
click at [470, 227] on button "button" at bounding box center [473, 232] width 10 height 10
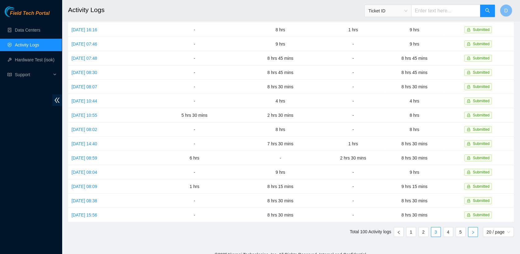
click at [470, 227] on button "button" at bounding box center [473, 232] width 10 height 10
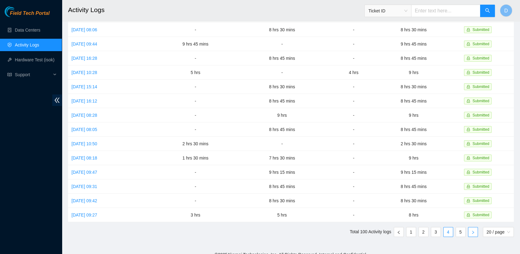
click at [470, 227] on button "button" at bounding box center [473, 232] width 10 height 10
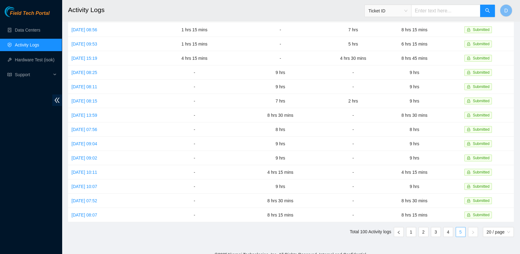
click at [461, 227] on link "5" at bounding box center [460, 231] width 9 height 9
click at [492, 227] on span "20 / page" at bounding box center [498, 231] width 24 height 9
click at [494, 216] on div "100 / page" at bounding box center [498, 219] width 24 height 7
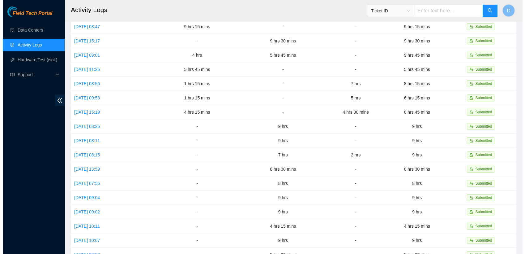
scroll to position [1231, 0]
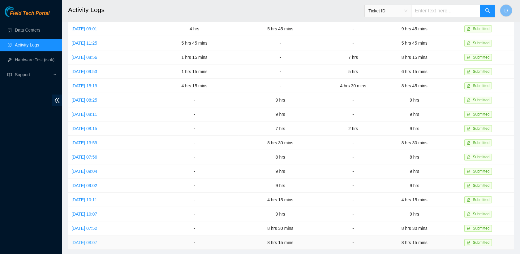
click at [97, 240] on link "[DATE] 08:07" at bounding box center [84, 242] width 26 height 5
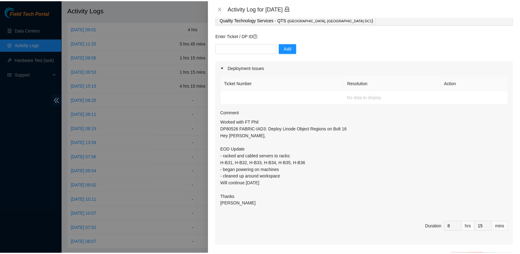
scroll to position [39, 0]
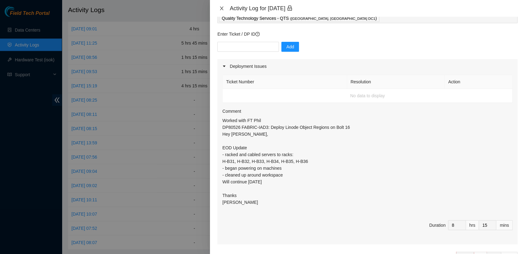
click at [222, 7] on icon "close" at bounding box center [221, 8] width 3 height 4
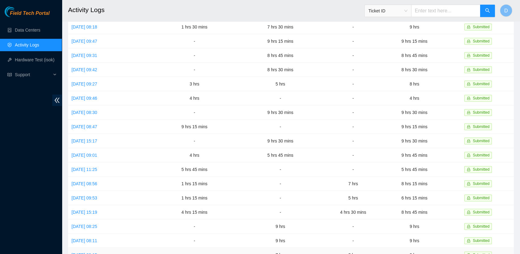
scroll to position [1105, 0]
